Goal: Information Seeking & Learning: Learn about a topic

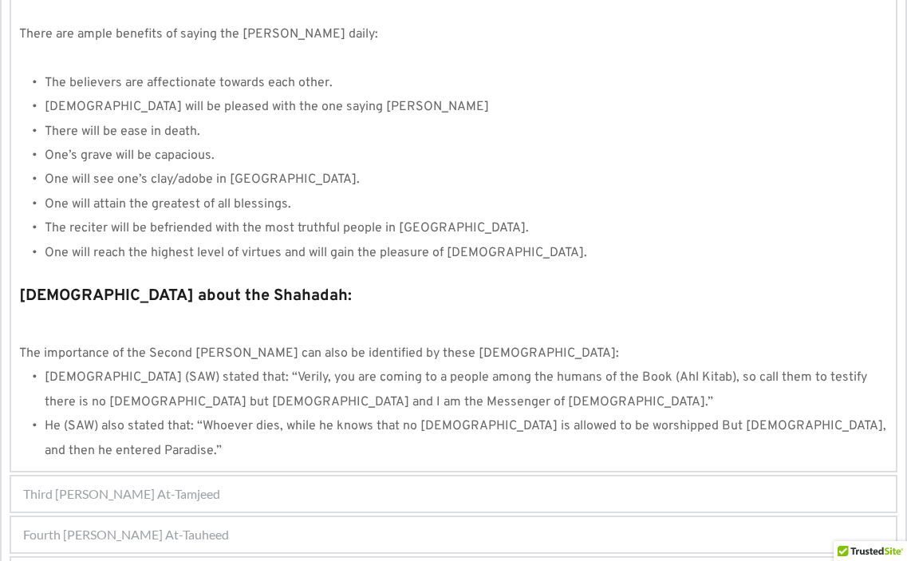
scroll to position [1701, 0]
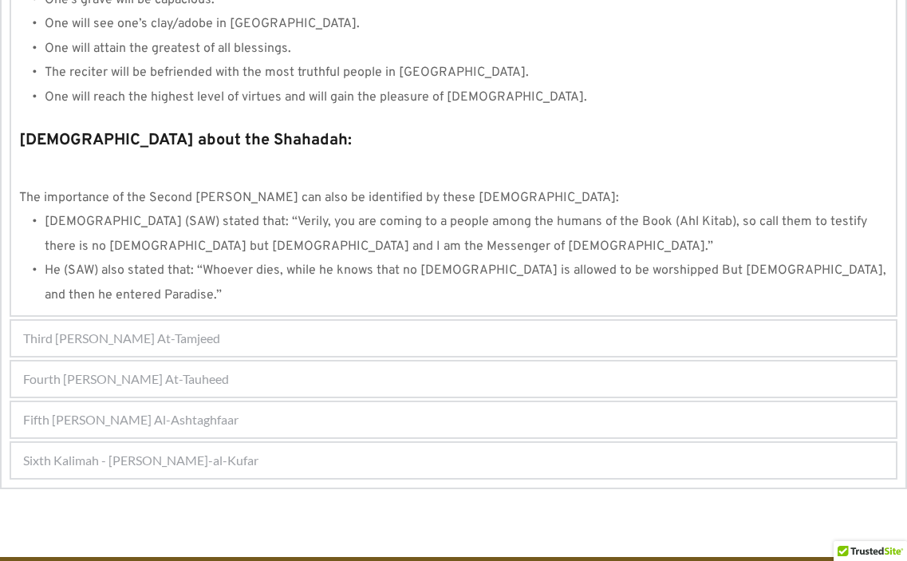
click at [145, 410] on span "Fifth Kalimah - Kalimah Al-Ashtaghfaar" at bounding box center [130, 419] width 215 height 19
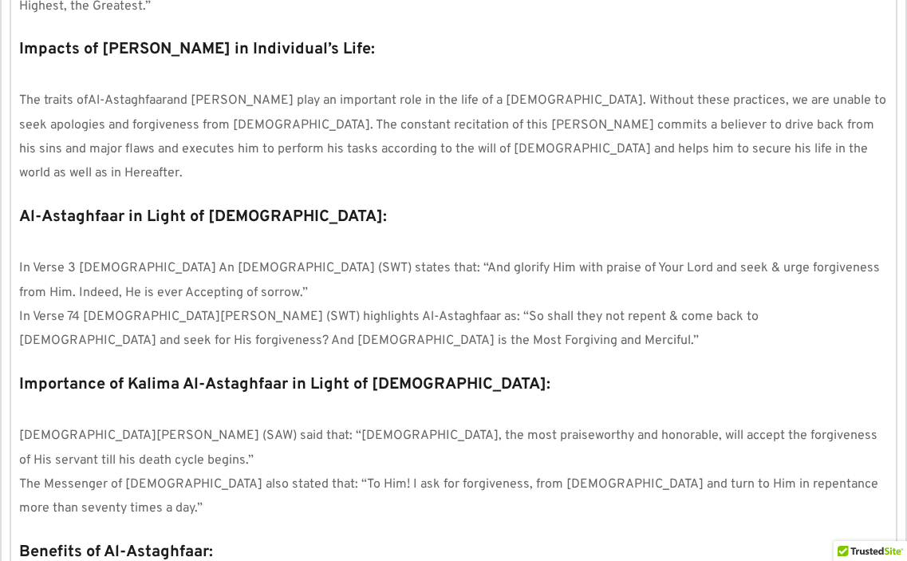
scroll to position [1748, 0]
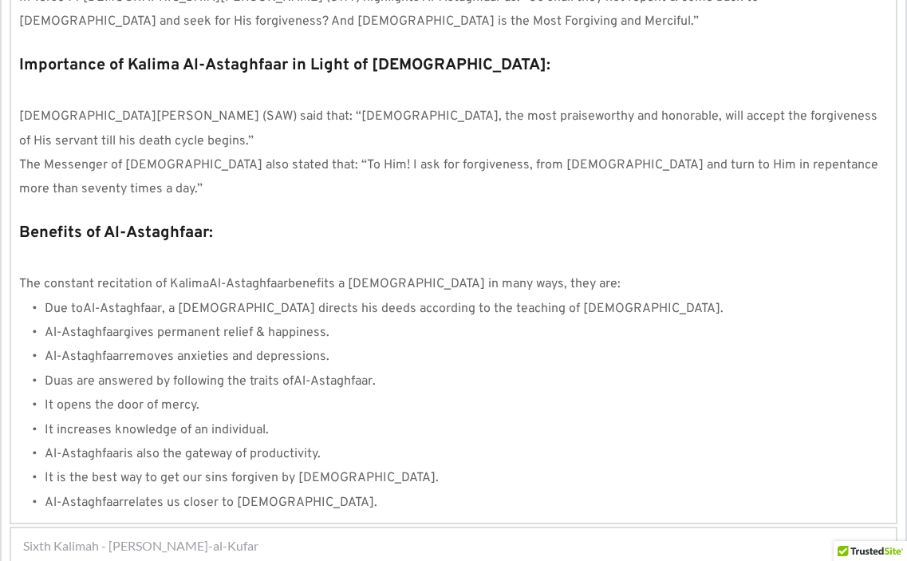
click at [196, 536] on span "Sixth Kalimah - Kalimah Radd-al-Kufar" at bounding box center [140, 545] width 235 height 19
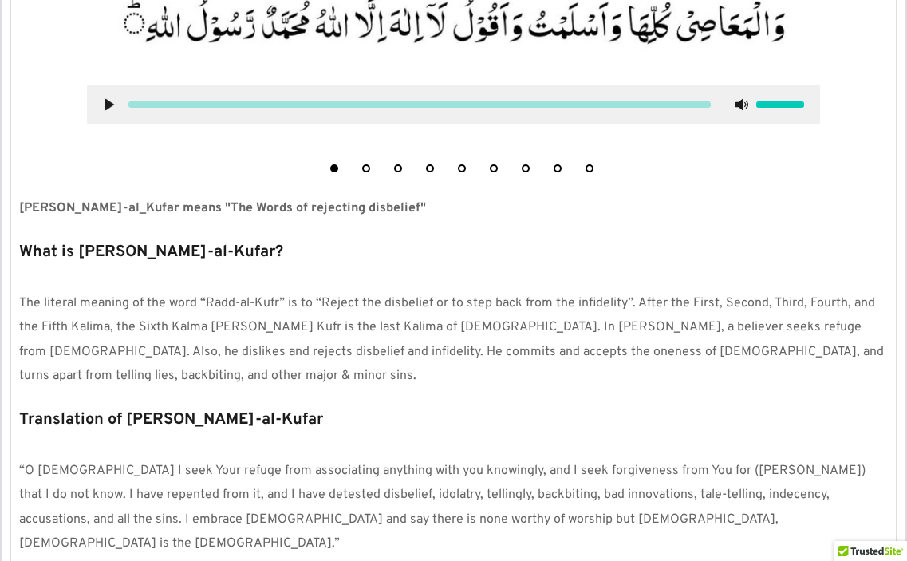
scroll to position [990, 0]
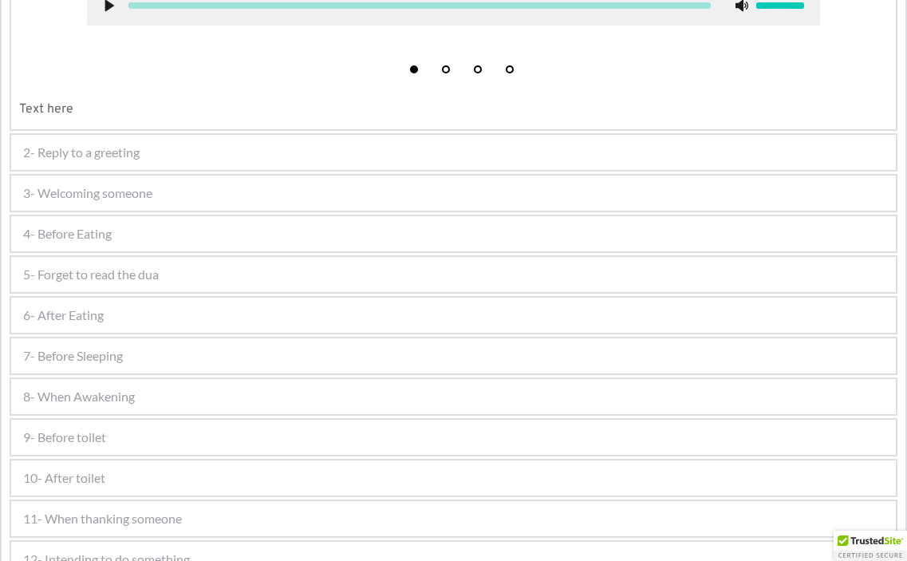
click at [140, 188] on span "3- Welcoming someone" at bounding box center [87, 193] width 129 height 19
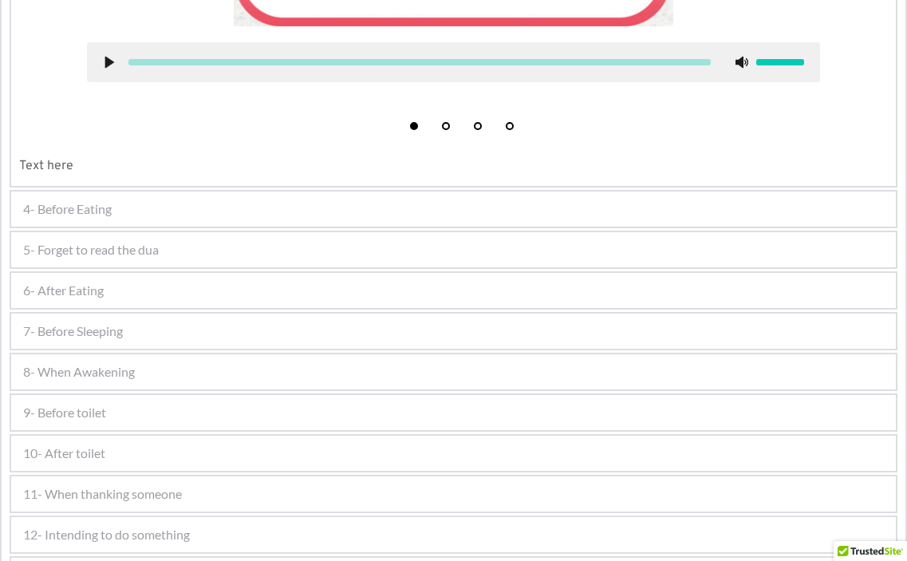
scroll to position [868, 0]
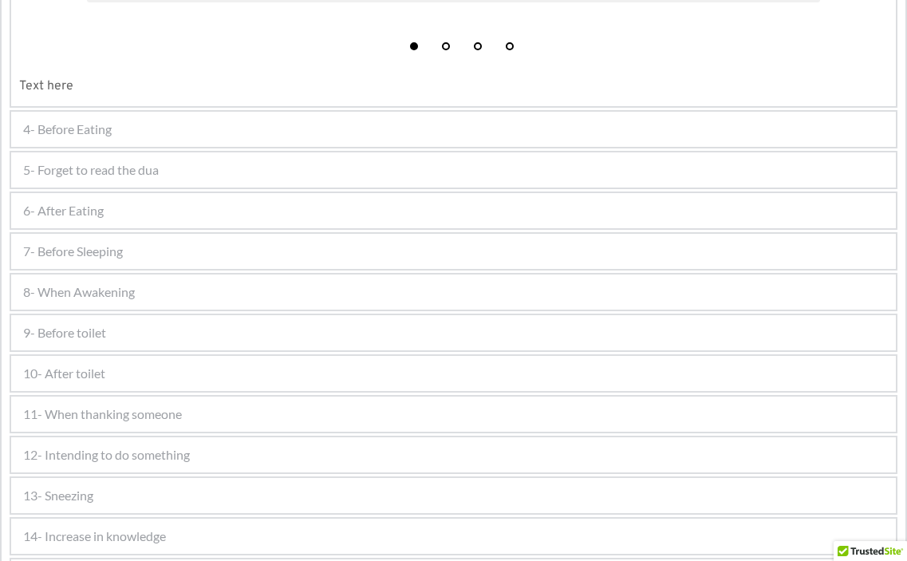
click at [158, 449] on span "12- Intending to do something" at bounding box center [106, 454] width 167 height 19
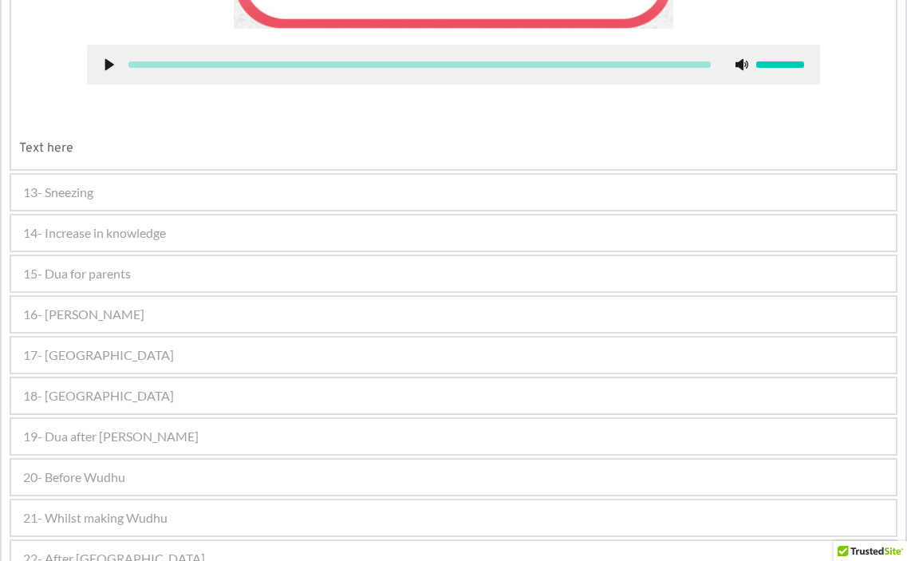
scroll to position [1235, 0]
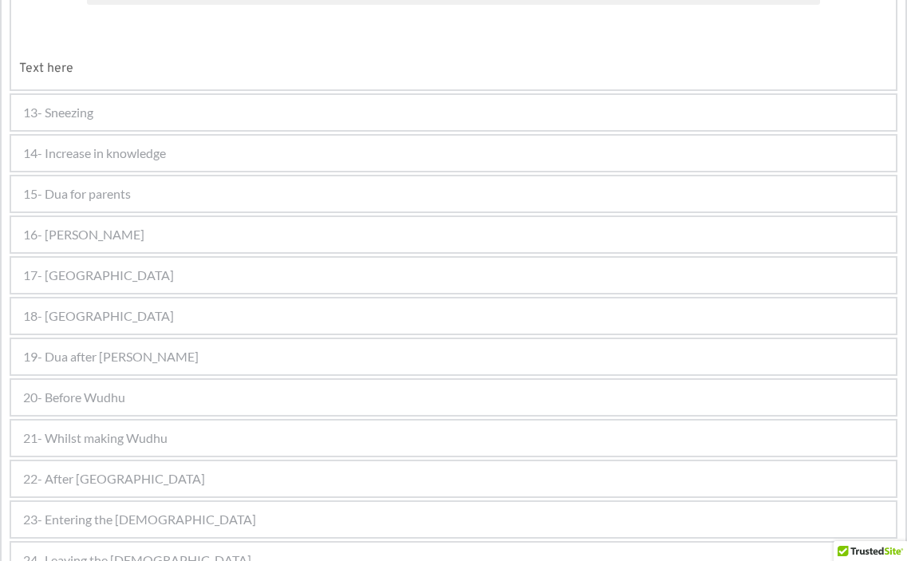
click at [133, 393] on div "20- Before Wudhu" at bounding box center [453, 397] width 885 height 35
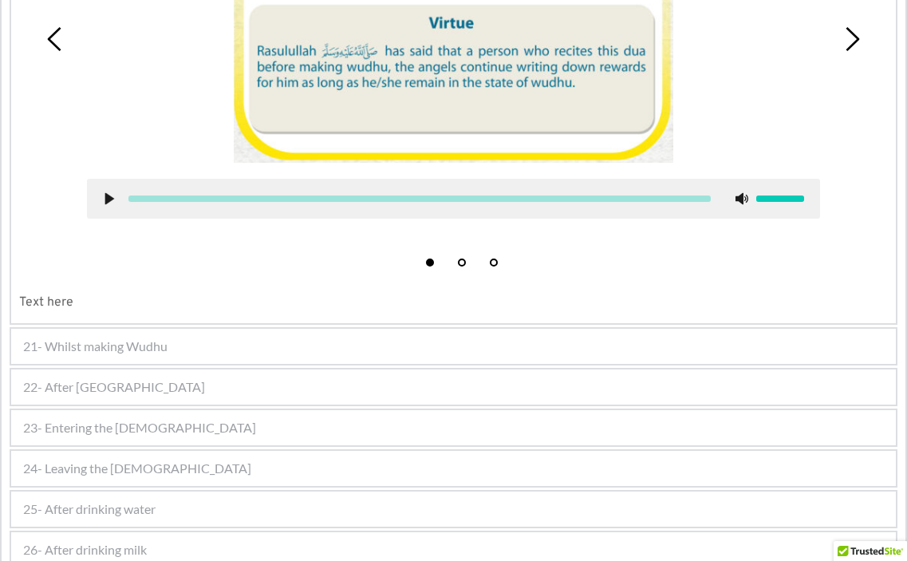
scroll to position [1480, 0]
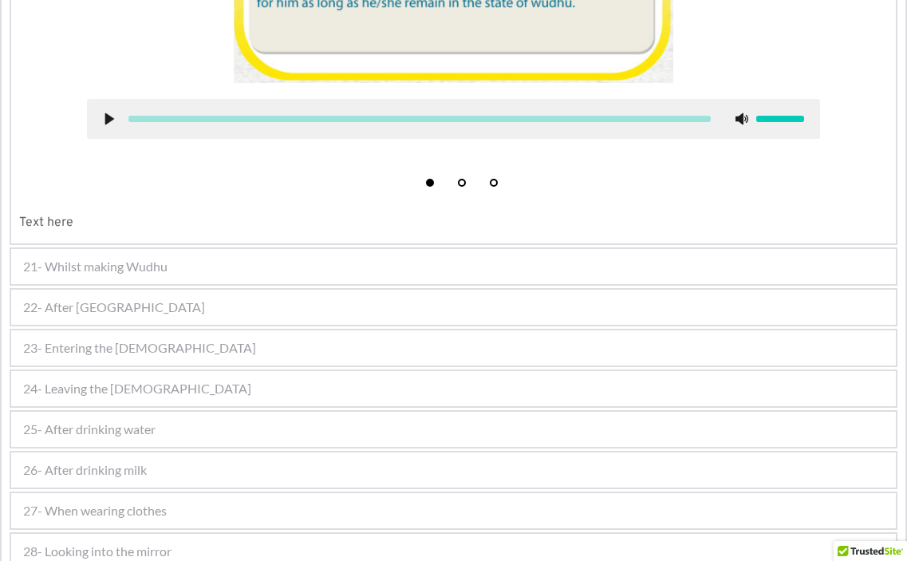
click at [132, 269] on span "21- Whilst making Wudhu" at bounding box center [95, 266] width 144 height 19
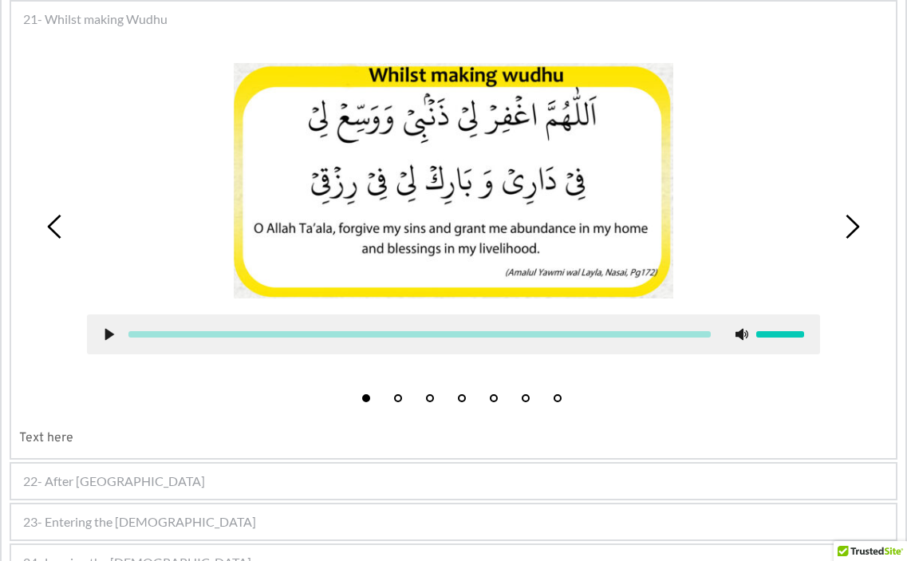
scroll to position [1122, 0]
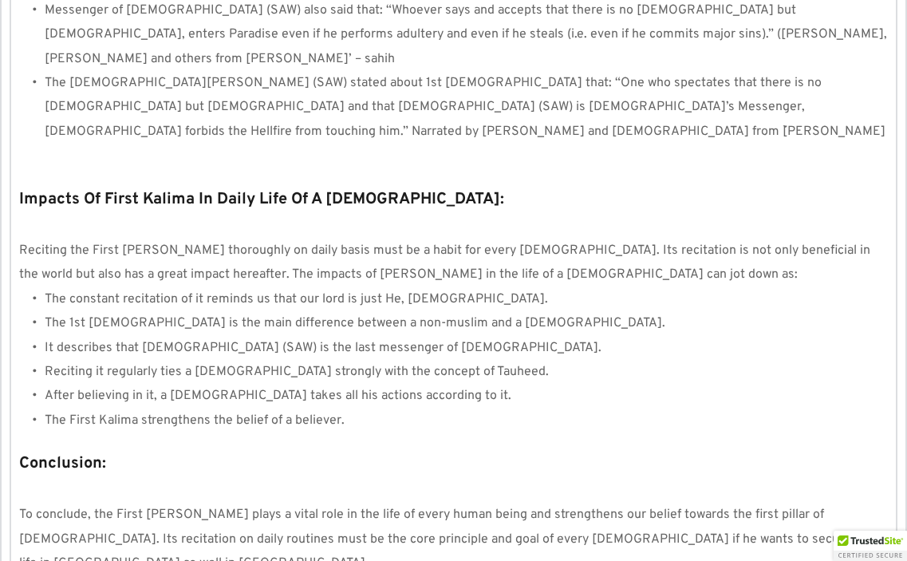
scroll to position [1489, 0]
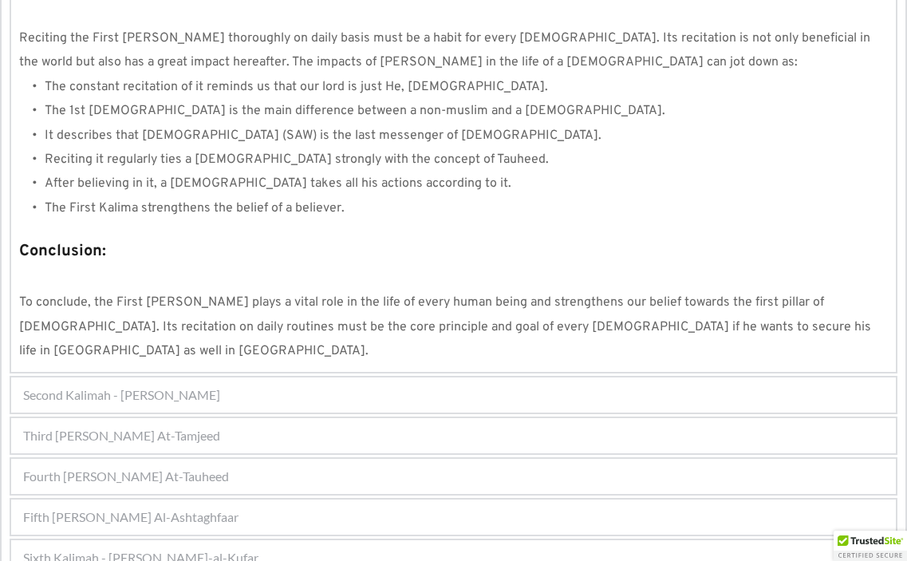
click at [184, 426] on span "Third Kalimah - Kalimah At-Tamjeed" at bounding box center [121, 435] width 197 height 19
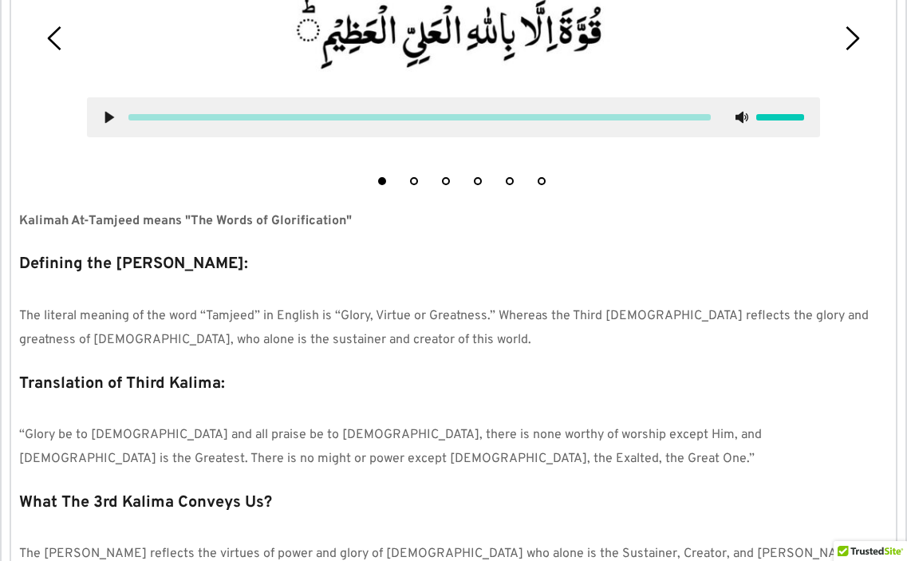
scroll to position [709, 0]
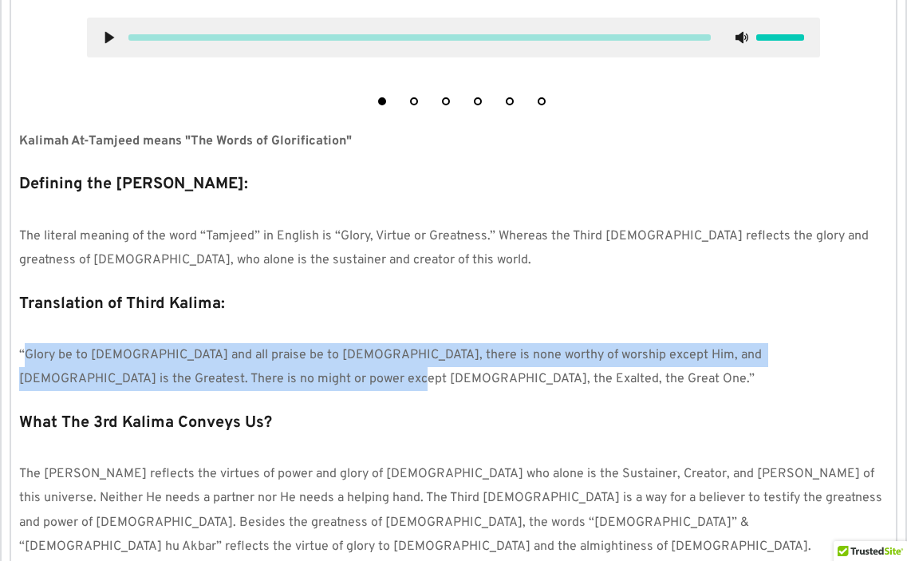
drag, startPoint x: 22, startPoint y: 350, endPoint x: 247, endPoint y: 369, distance: 225.9
click at [245, 369] on p "“Glory be to Allah and all praise be to Allah, there is none worthy of worship …" at bounding box center [453, 367] width 869 height 49
